Goal: Task Accomplishment & Management: Manage account settings

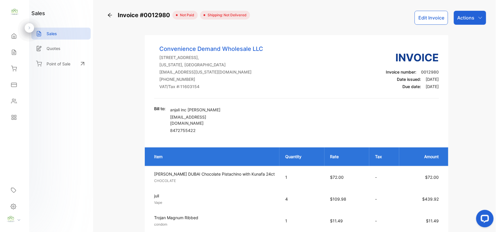
scroll to position [271, 0]
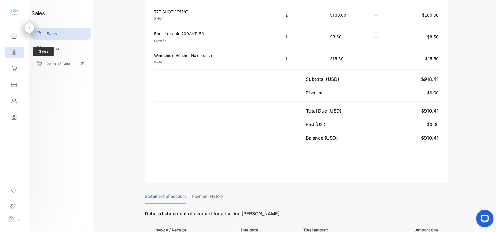
click at [13, 52] on icon at bounding box center [14, 52] width 6 height 6
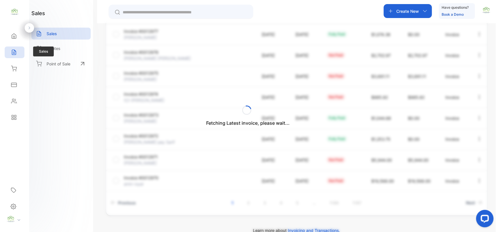
scroll to position [149, 0]
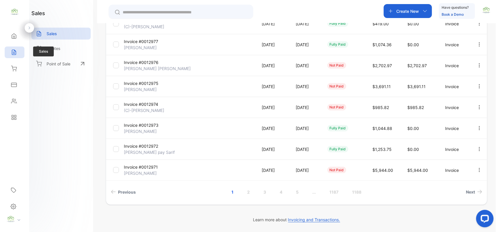
click at [15, 53] on icon at bounding box center [14, 52] width 6 height 6
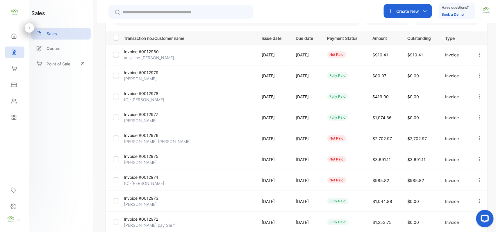
scroll to position [59, 0]
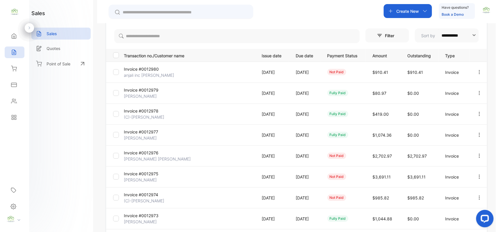
click at [479, 70] on icon "button" at bounding box center [479, 71] width 5 height 5
click at [455, 105] on span "Record payment" at bounding box center [463, 105] width 36 height 7
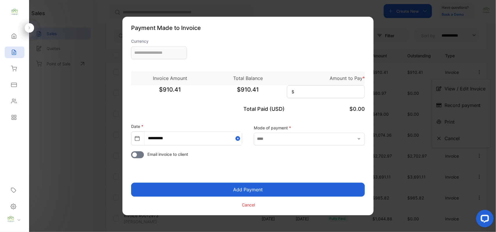
type input "**********"
click at [325, 94] on input at bounding box center [326, 91] width 78 height 13
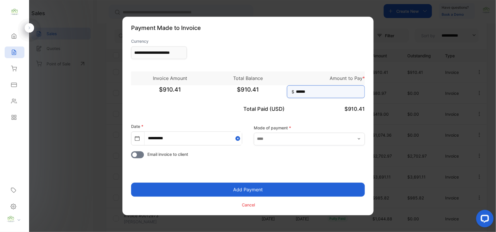
type input "******"
click at [254, 190] on button "Add Payment" at bounding box center [248, 190] width 234 height 14
